Goal: Task Accomplishment & Management: Manage account settings

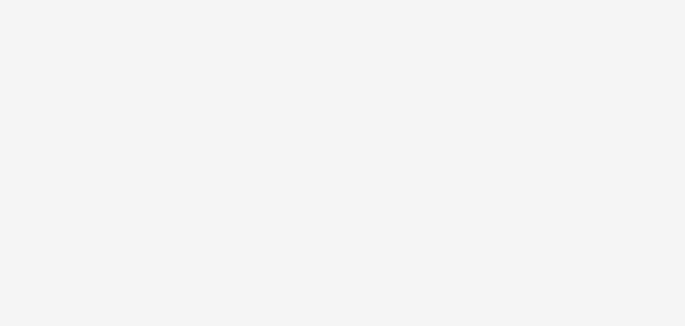
click at [0, 132] on body at bounding box center [342, 163] width 685 height 326
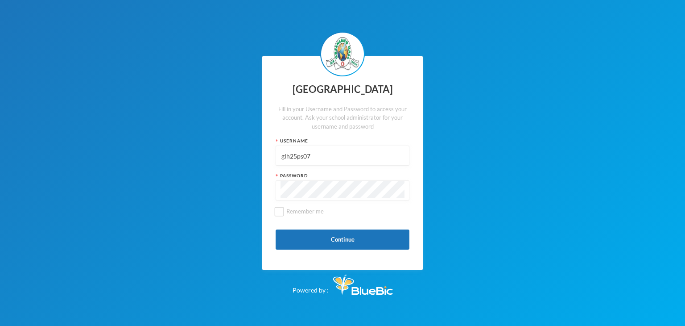
click at [346, 159] on input "glh25ps07" at bounding box center [342, 156] width 124 height 20
type input "g"
type input "glh25c49"
click at [294, 245] on button "Continue" at bounding box center [343, 239] width 134 height 20
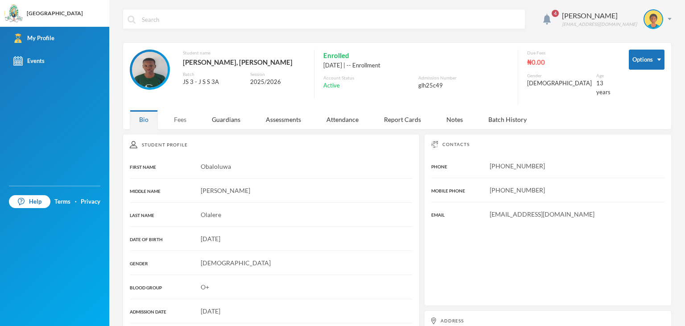
click at [173, 116] on div "Fees" at bounding box center [180, 119] width 31 height 19
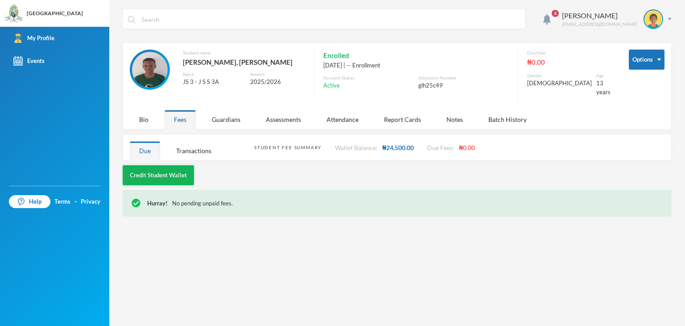
click at [137, 165] on button "Credit Student Wallet" at bounding box center [158, 175] width 71 height 20
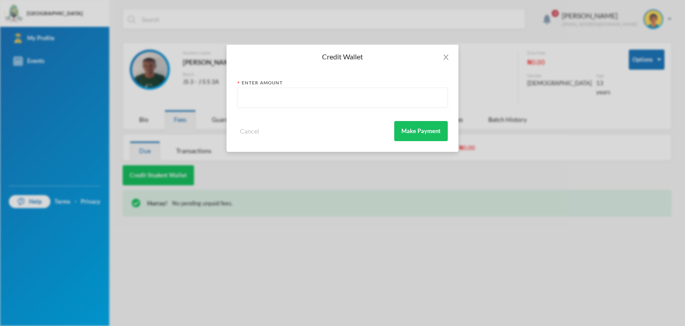
click at [235, 210] on div "Credit Wallet Enter Amount Cancel Make Payment" at bounding box center [342, 163] width 685 height 326
click at [442, 52] on span "Close" at bounding box center [445, 57] width 25 height 25
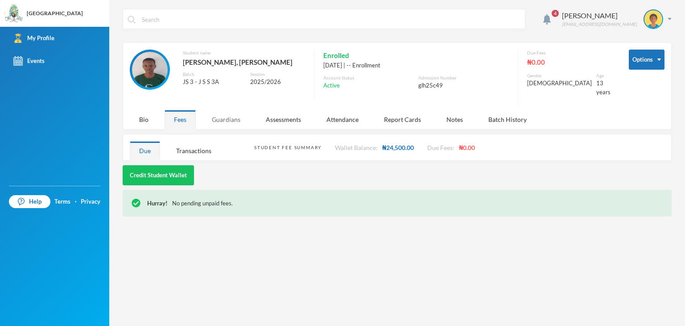
click at [233, 117] on div "Guardians" at bounding box center [225, 119] width 47 height 19
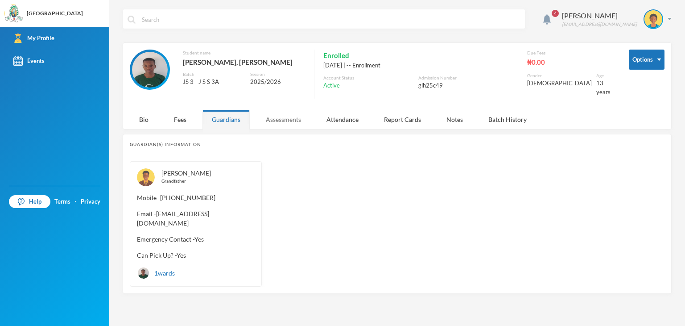
click at [288, 113] on div "Assessments" at bounding box center [283, 119] width 54 height 19
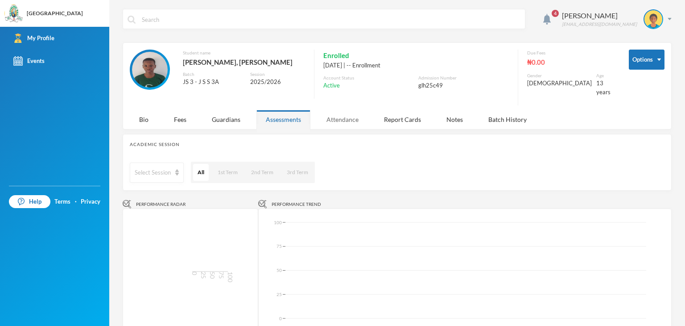
click at [340, 111] on div "Attendance" at bounding box center [342, 119] width 51 height 19
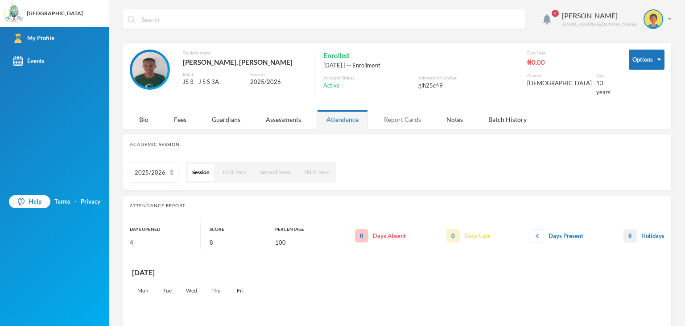
click at [397, 111] on div "Report Cards" at bounding box center [403, 119] width 56 height 19
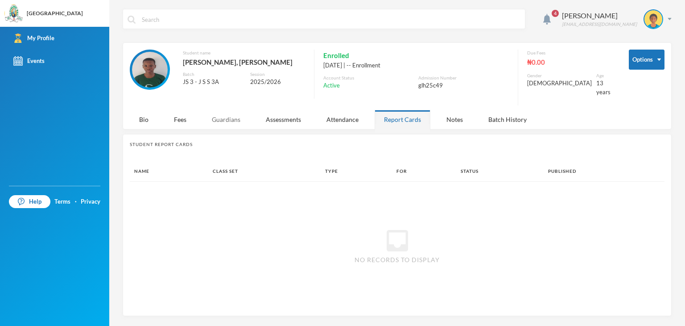
click at [218, 117] on div "Guardians" at bounding box center [225, 119] width 47 height 19
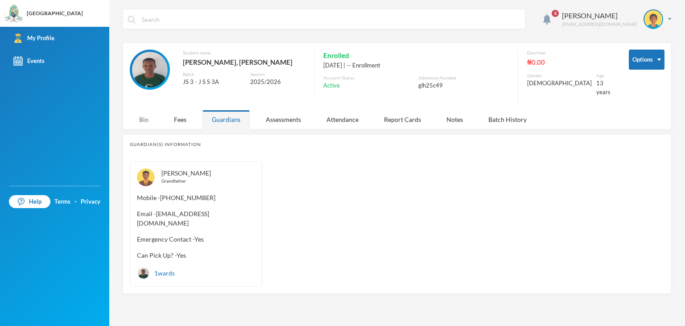
click at [148, 116] on div "Bio" at bounding box center [144, 119] width 28 height 19
